Goal: Information Seeking & Learning: Learn about a topic

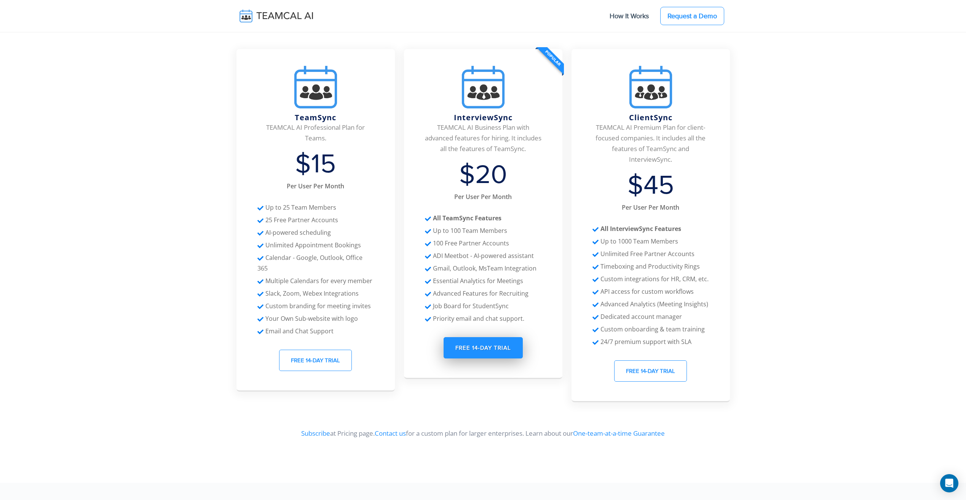
scroll to position [2978, 0]
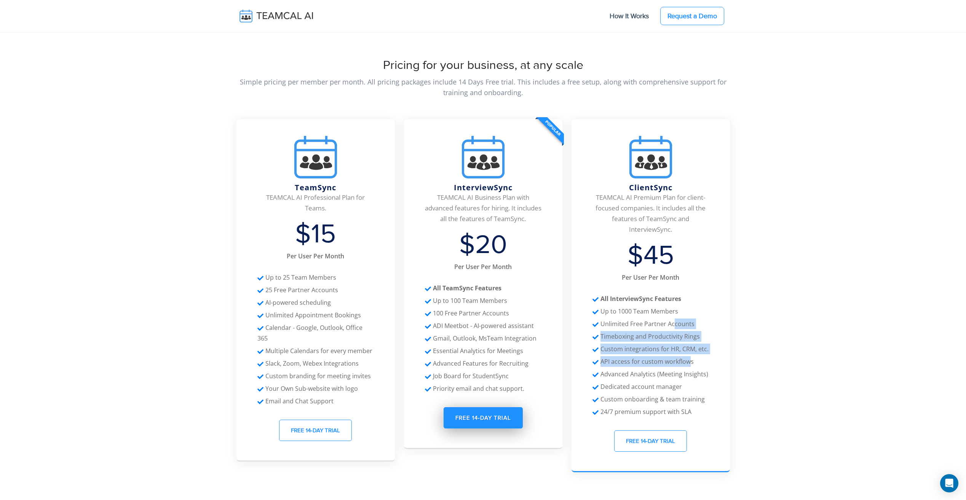
drag, startPoint x: 688, startPoint y: 345, endPoint x: 673, endPoint y: 316, distance: 33.0
click at [673, 316] on ul "ClientSync TEAMCAL AI Premium Plan for client-focused companies. It includes al…" at bounding box center [650, 293] width 158 height 319
drag, startPoint x: 673, startPoint y: 316, endPoint x: 661, endPoint y: 313, distance: 13.2
click at [661, 319] on li "Unlimited Free Partner Accounts" at bounding box center [650, 324] width 116 height 11
drag, startPoint x: 643, startPoint y: 303, endPoint x: 650, endPoint y: 336, distance: 34.3
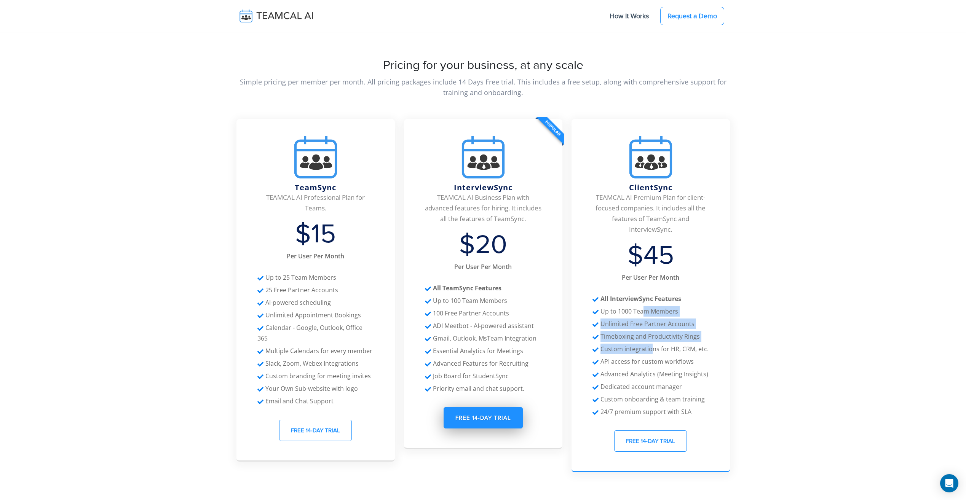
click at [650, 336] on ul "ClientSync TEAMCAL AI Premium Plan for client-focused companies. It includes al…" at bounding box center [650, 293] width 158 height 319
drag, startPoint x: 650, startPoint y: 336, endPoint x: 644, endPoint y: 338, distance: 6.0
click at [644, 344] on li "Custom integrations for HR, CRM, etc." at bounding box center [650, 349] width 116 height 11
drag, startPoint x: 643, startPoint y: 336, endPoint x: 638, endPoint y: 311, distance: 25.9
click at [638, 311] on ul "ClientSync TEAMCAL AI Premium Plan for client-focused companies. It includes al…" at bounding box center [650, 293] width 158 height 319
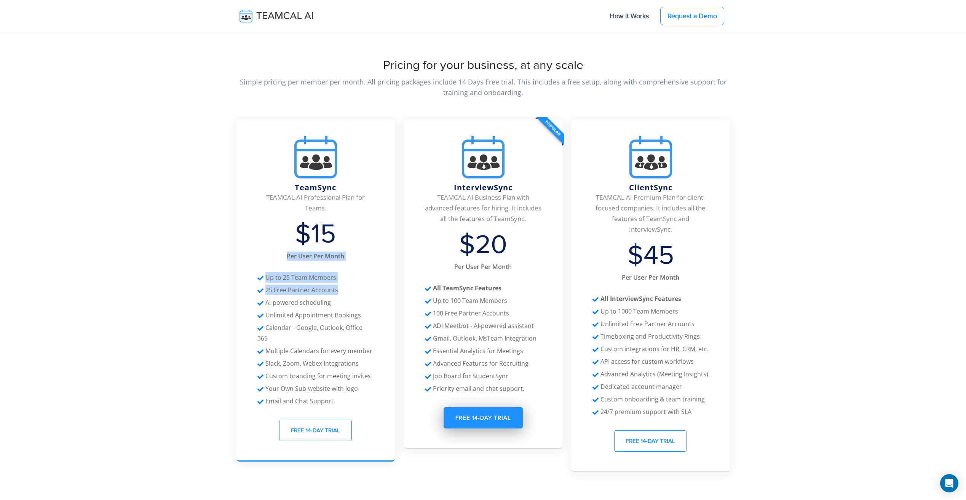
drag, startPoint x: 363, startPoint y: 214, endPoint x: 362, endPoint y: 282, distance: 67.8
click at [362, 282] on ul "TeamSync TEAMCAL AI Professional Plan for Teams. $15 Per User Per Month Up to 2…" at bounding box center [315, 288] width 158 height 309
drag, startPoint x: 362, startPoint y: 282, endPoint x: 361, endPoint y: 328, distance: 46.1
click at [361, 346] on li "Multiple Calendars for every member" at bounding box center [315, 351] width 116 height 11
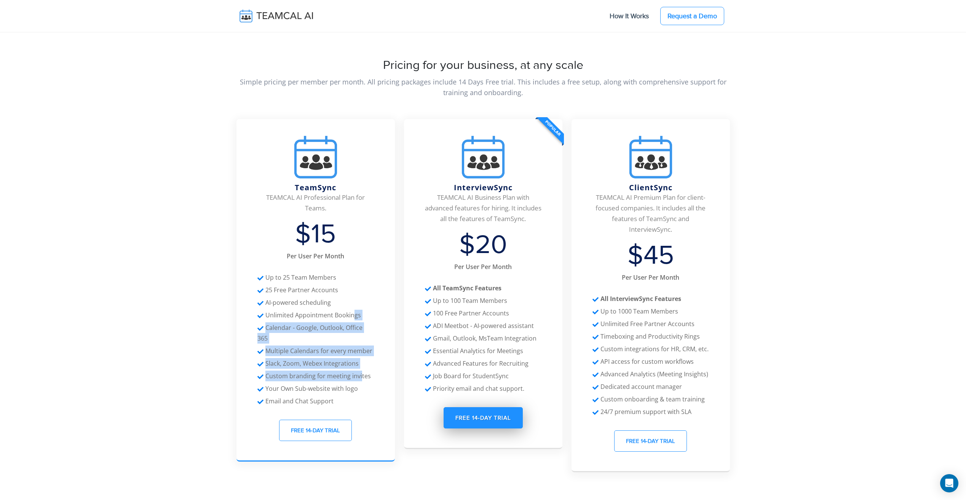
drag, startPoint x: 361, startPoint y: 349, endPoint x: 352, endPoint y: 288, distance: 61.6
click at [352, 288] on ul "TeamSync TEAMCAL AI Professional Plan for Teams. $15 Per User Per Month Up to 2…" at bounding box center [315, 288] width 158 height 309
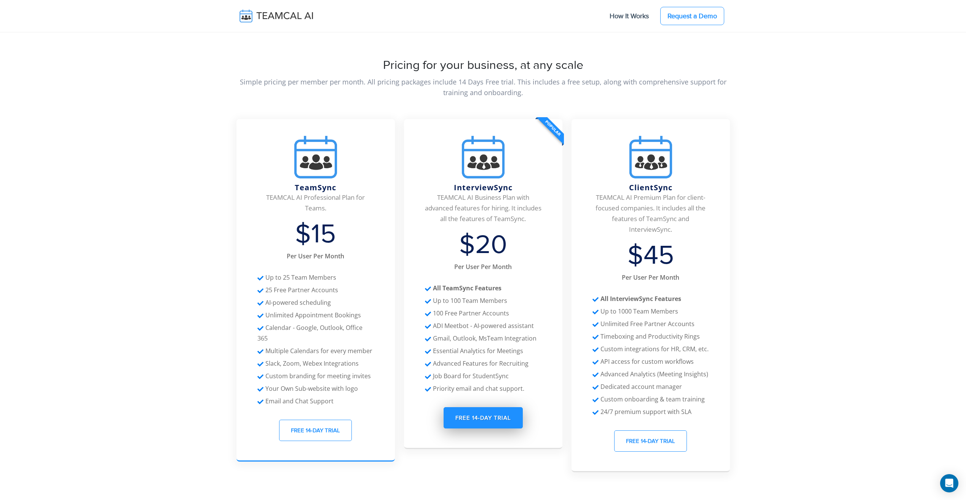
drag, startPoint x: 352, startPoint y: 288, endPoint x: 336, endPoint y: 268, distance: 25.2
click at [336, 272] on li "Up to 25 Team Members" at bounding box center [315, 277] width 116 height 11
drag, startPoint x: 336, startPoint y: 268, endPoint x: 343, endPoint y: 313, distance: 45.2
click at [343, 313] on ul "TeamSync TEAMCAL AI Professional Plan for Teams. $15 Per User Per Month Up to 2…" at bounding box center [315, 288] width 158 height 309
click at [343, 322] on li "Calendar - Google, Outlook, Office 365" at bounding box center [315, 332] width 116 height 21
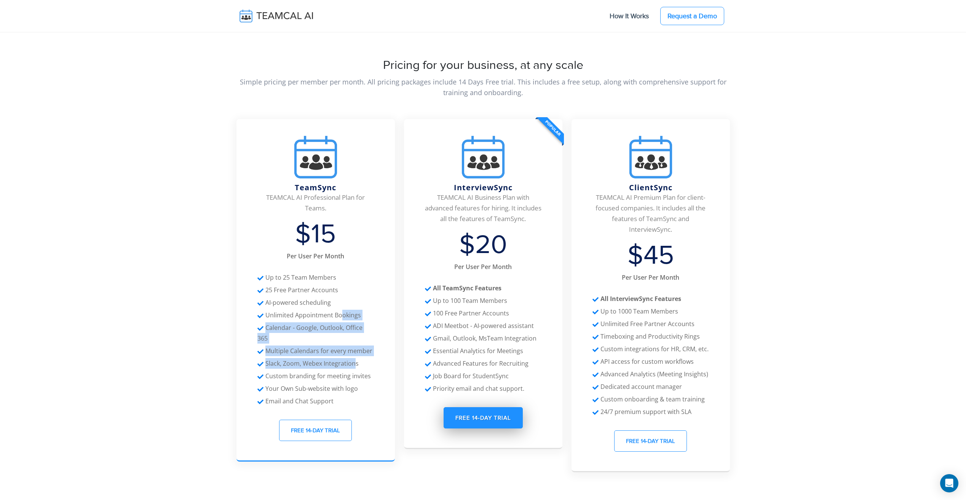
drag, startPoint x: 355, startPoint y: 340, endPoint x: 342, endPoint y: 300, distance: 42.0
click at [342, 300] on ul "TeamSync TEAMCAL AI Professional Plan for Teams. $15 Per User Per Month Up to 2…" at bounding box center [315, 288] width 158 height 309
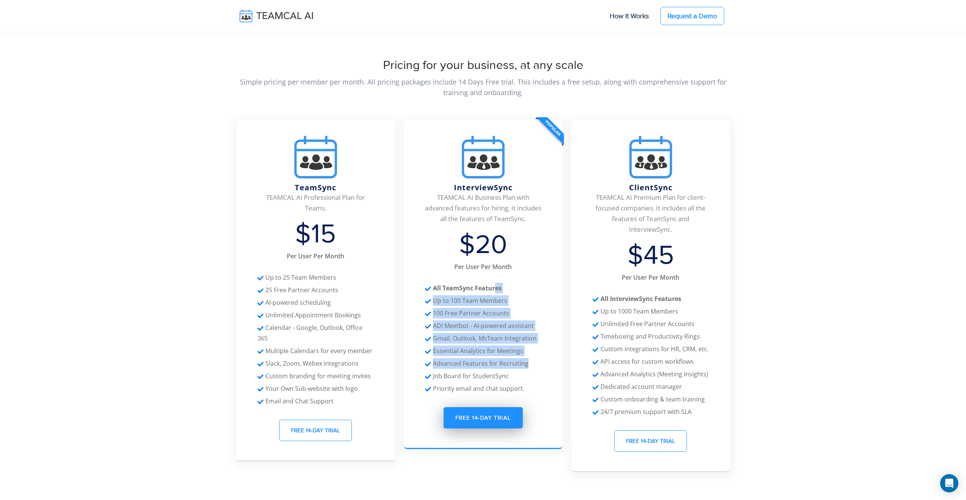
drag, startPoint x: 342, startPoint y: 300, endPoint x: 531, endPoint y: 354, distance: 197.0
click at [531, 354] on ul "InterviewSync TEAMCAL AI Business Plan with advanced features for hiring. It in…" at bounding box center [483, 282] width 158 height 296
drag, startPoint x: 531, startPoint y: 354, endPoint x: 499, endPoint y: 328, distance: 42.0
click at [499, 333] on li "Gmail, Outlook, MsTeam Integration" at bounding box center [483, 338] width 116 height 11
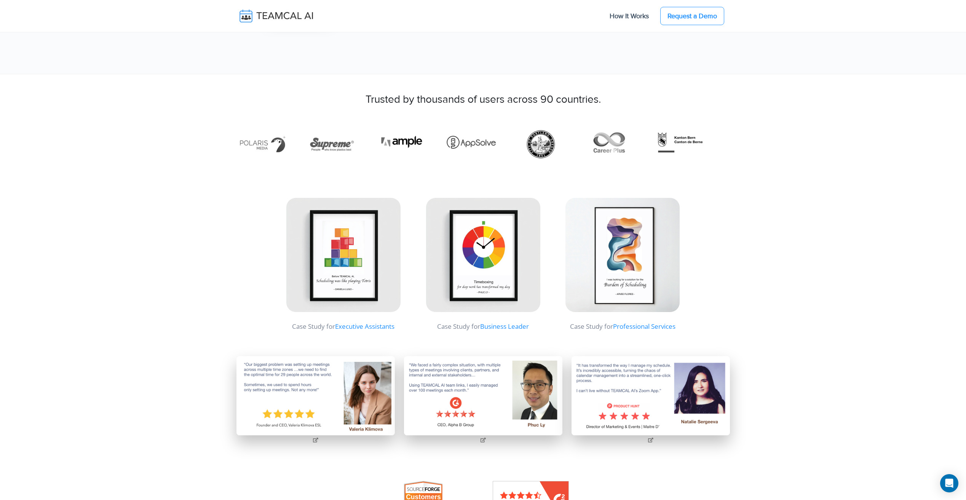
scroll to position [2397, 0]
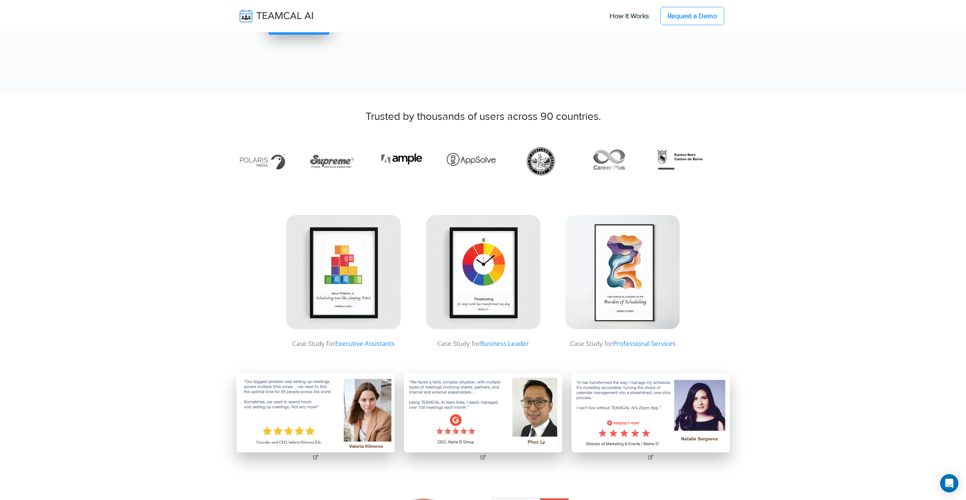
click at [463, 260] on img at bounding box center [483, 272] width 114 height 114
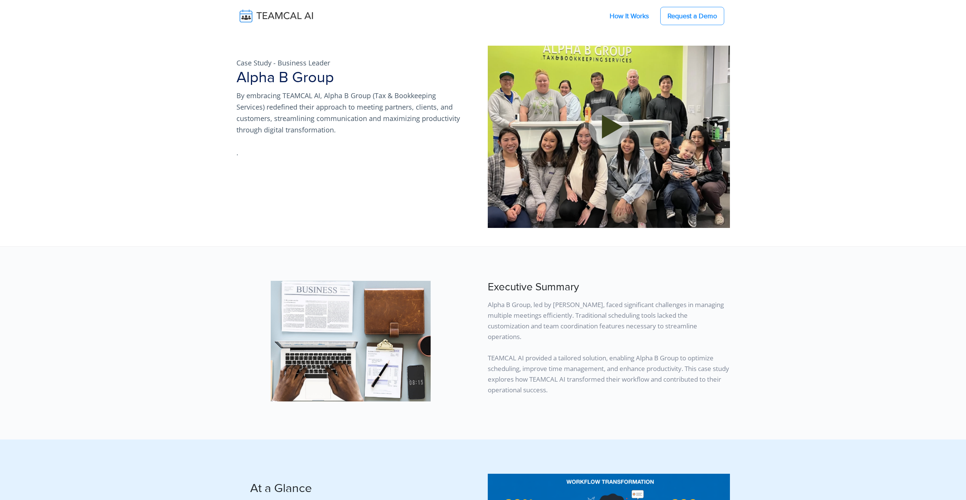
click at [638, 18] on link "How It Works" at bounding box center [629, 16] width 54 height 16
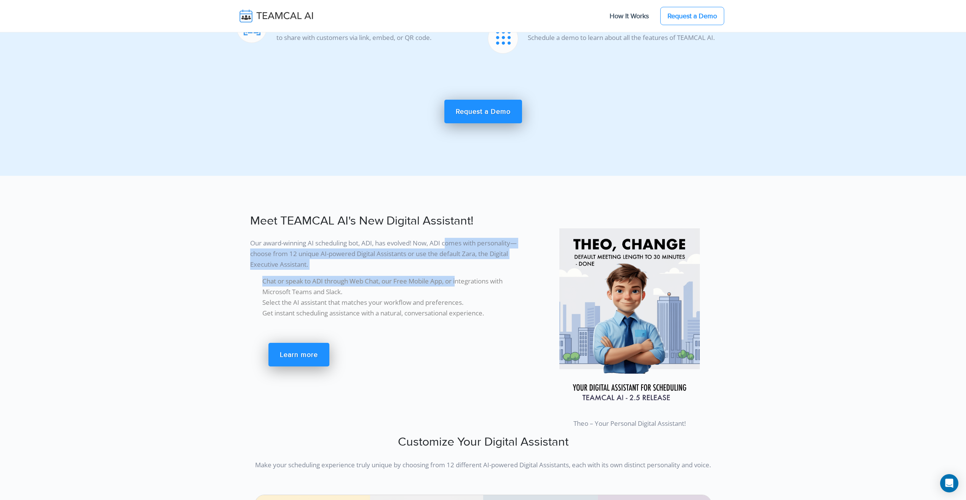
scroll to position [1066, 0]
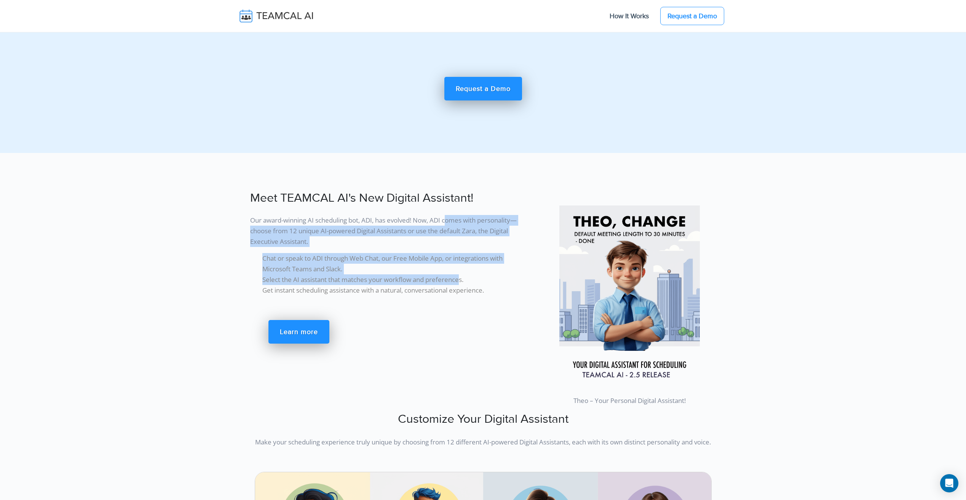
drag, startPoint x: 452, startPoint y: 258, endPoint x: 462, endPoint y: 279, distance: 23.5
click at [462, 279] on div "Meet TEAMCAL AI's New Digital Assistant! Our award-winning AI scheduling bot, A…" at bounding box center [378, 299] width 293 height 225
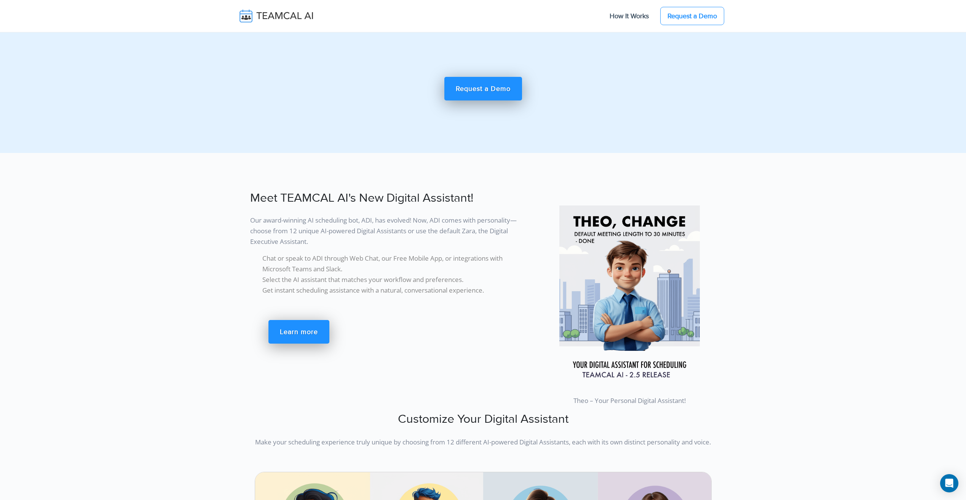
drag, startPoint x: 462, startPoint y: 279, endPoint x: 465, endPoint y: 292, distance: 13.8
click at [465, 292] on li "Get instant scheduling assistance with a natural, conversational experience." at bounding box center [391, 290] width 258 height 11
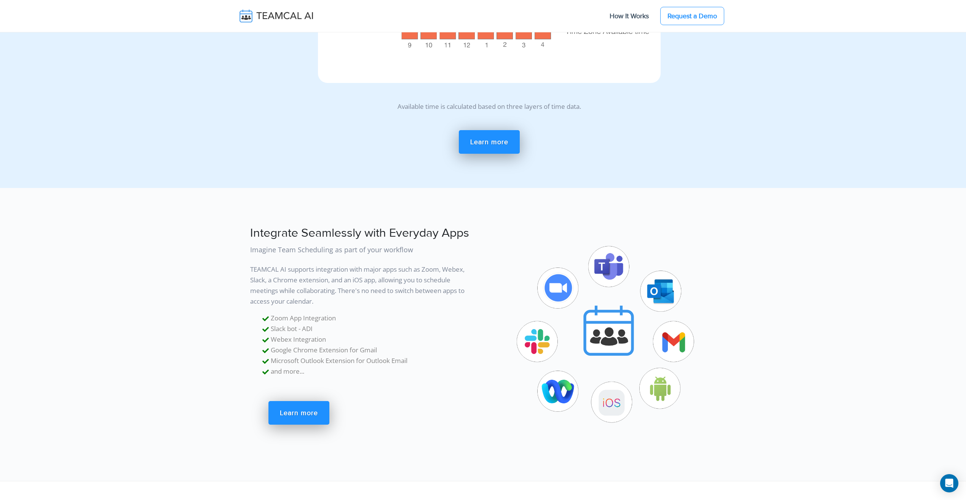
scroll to position [3350, 0]
